Goal: Information Seeking & Learning: Understand process/instructions

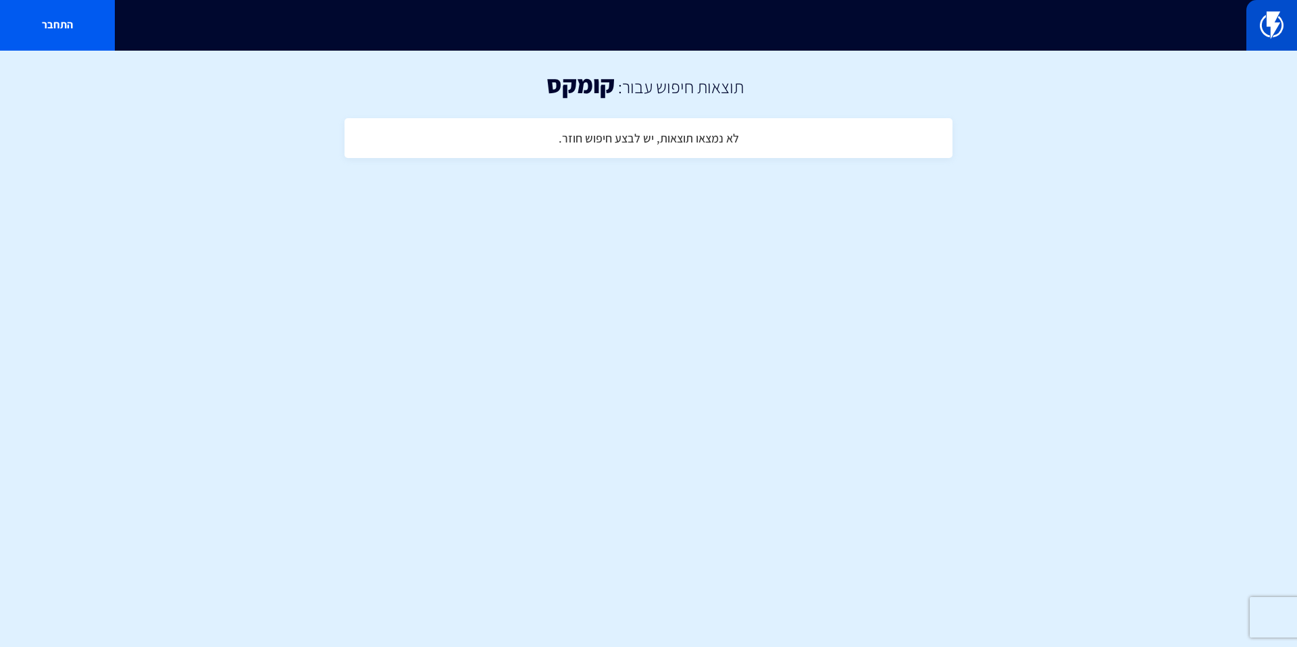
click at [1266, 18] on img at bounding box center [1272, 24] width 24 height 27
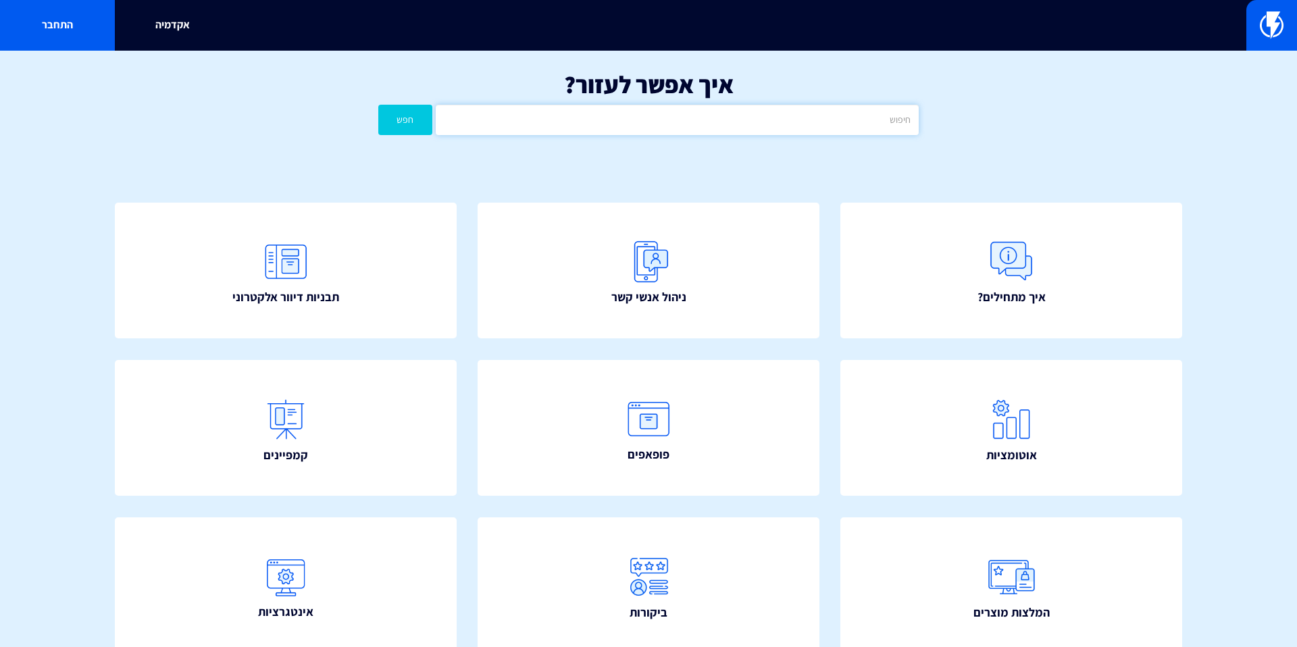
click at [768, 106] on input "text" at bounding box center [677, 120] width 483 height 30
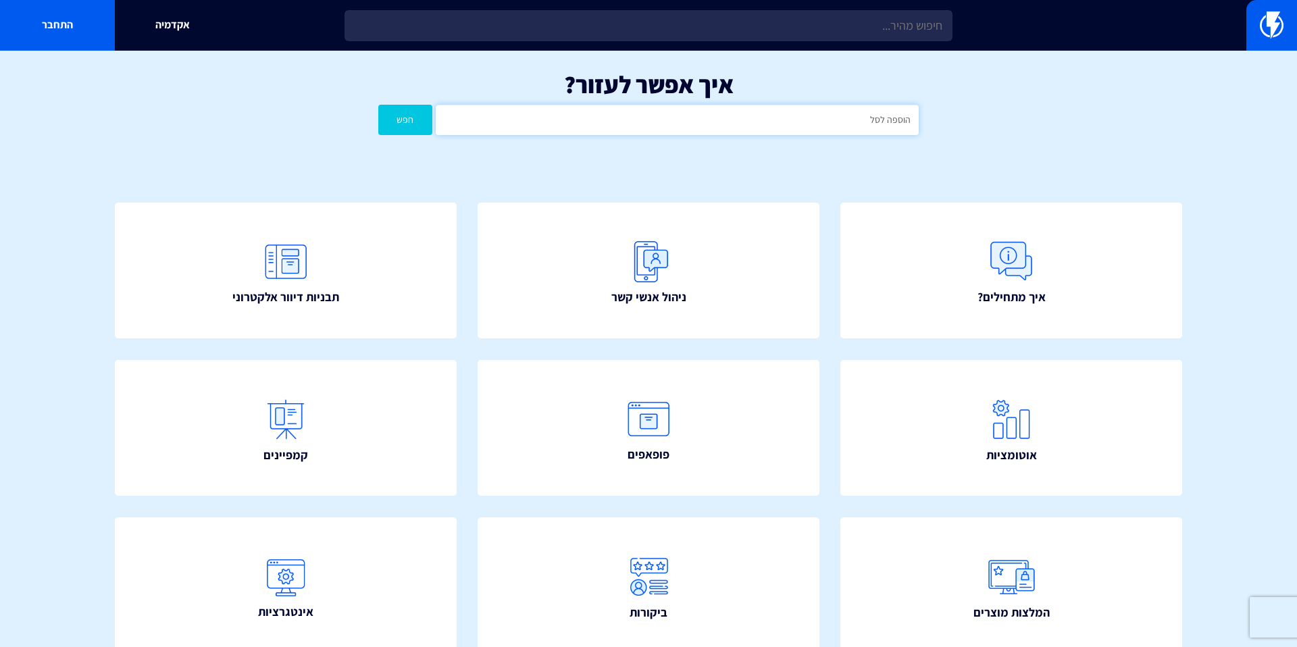
click at [378, 105] on button "חפש" at bounding box center [405, 120] width 54 height 30
click at [843, 115] on input "הוספה לסל" at bounding box center [677, 120] width 483 height 30
type input "פופאפ"
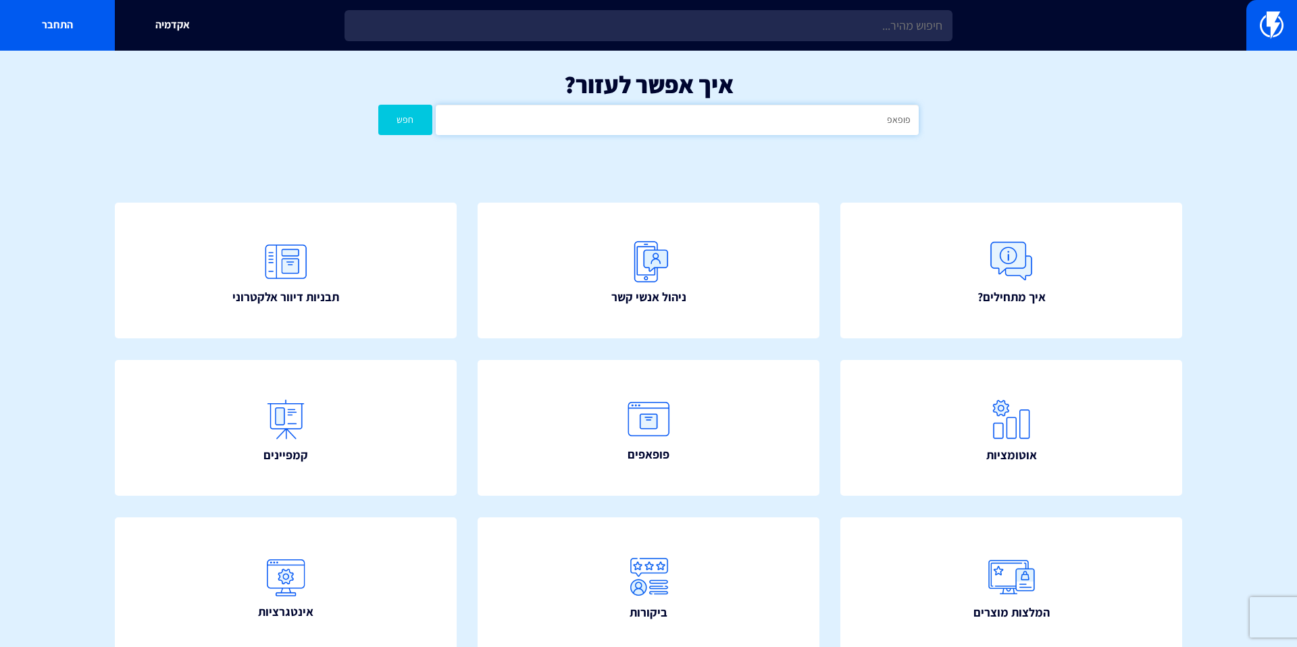
click at [378, 105] on button "חפש" at bounding box center [405, 120] width 54 height 30
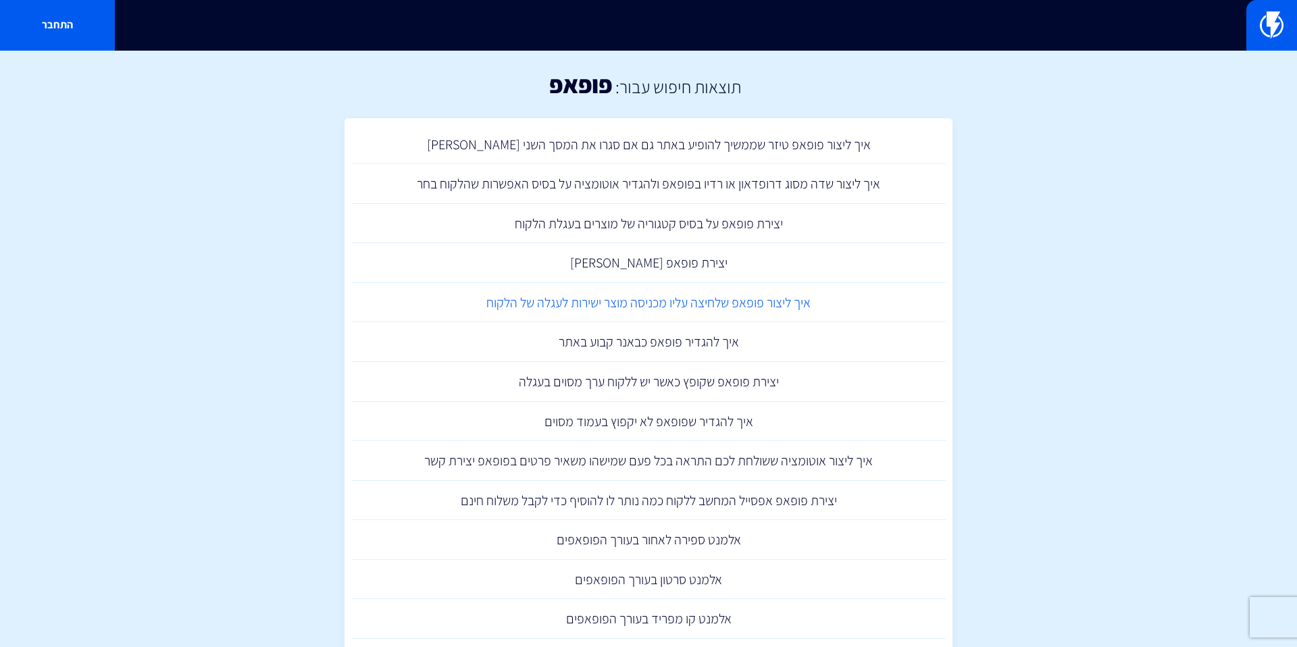
click at [594, 309] on link "איך ליצור פופאפ שלחיצה עליו מכניסה מוצר ישירות לעגלה של הלקוח" at bounding box center [648, 303] width 595 height 40
